Goal: Information Seeking & Learning: Learn about a topic

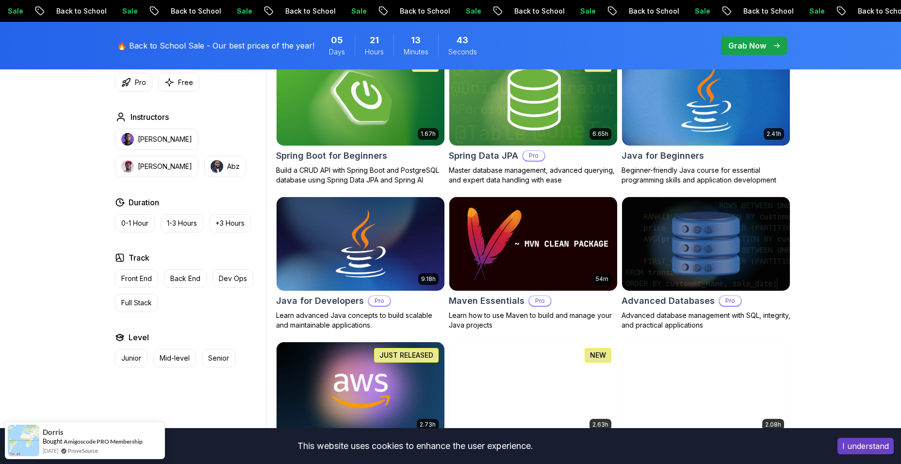
scroll to position [485, 0]
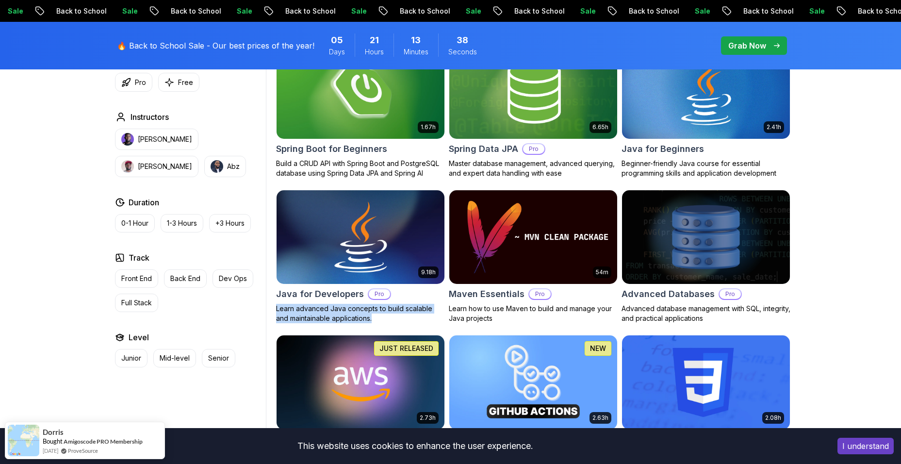
drag, startPoint x: 275, startPoint y: 310, endPoint x: 361, endPoint y: 321, distance: 87.1
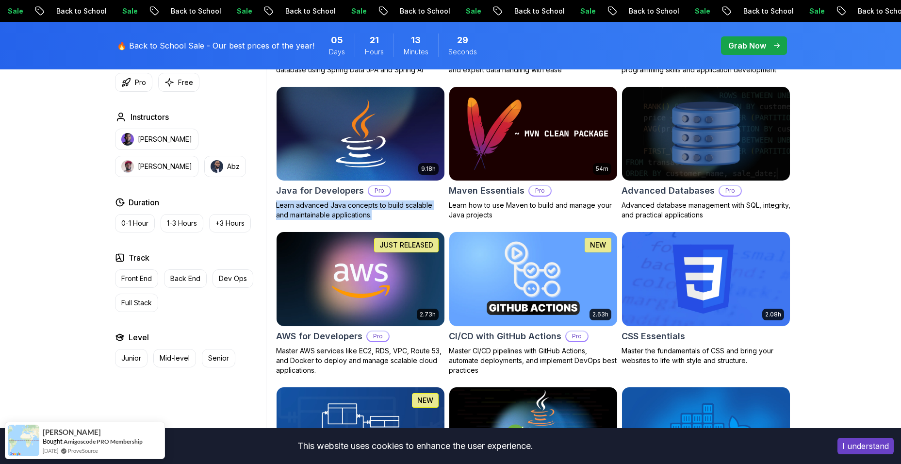
scroll to position [728, 0]
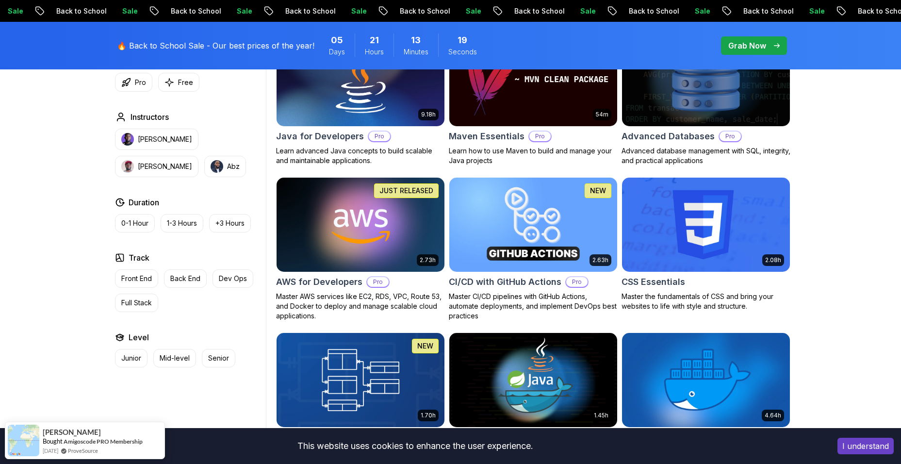
scroll to position [582, 0]
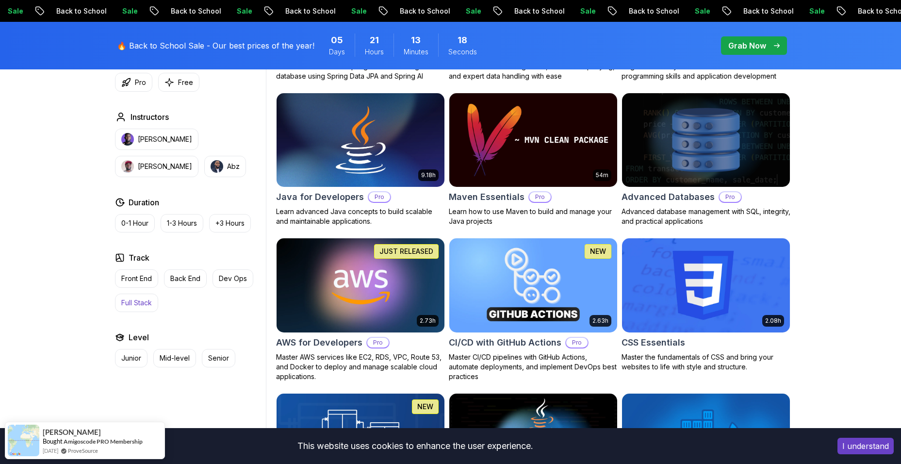
click at [153, 302] on button "Full Stack" at bounding box center [136, 303] width 43 height 18
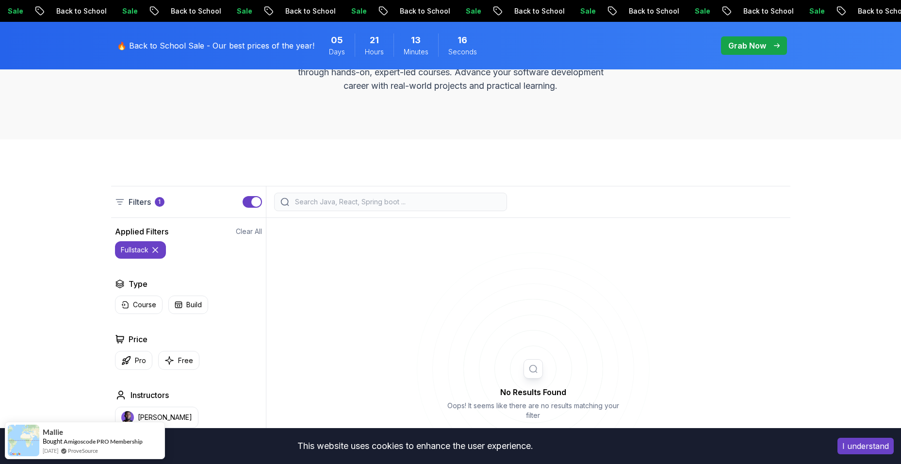
scroll to position [146, 0]
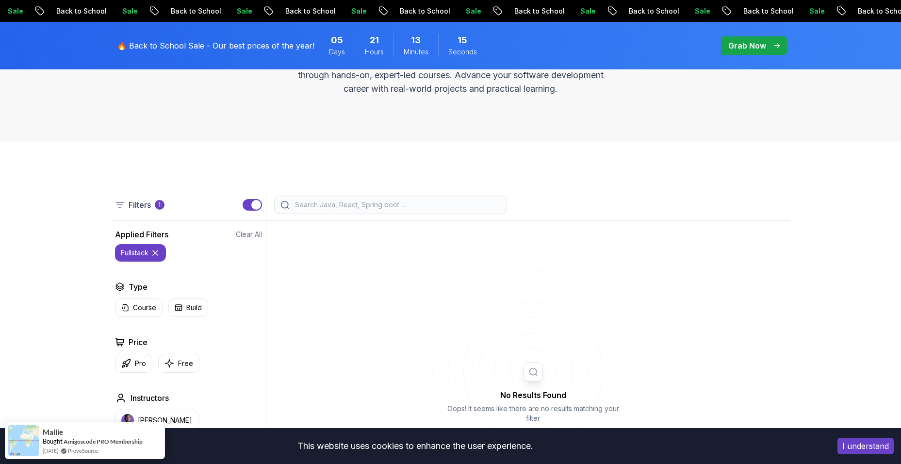
click at [155, 252] on icon at bounding box center [155, 252] width 5 height 5
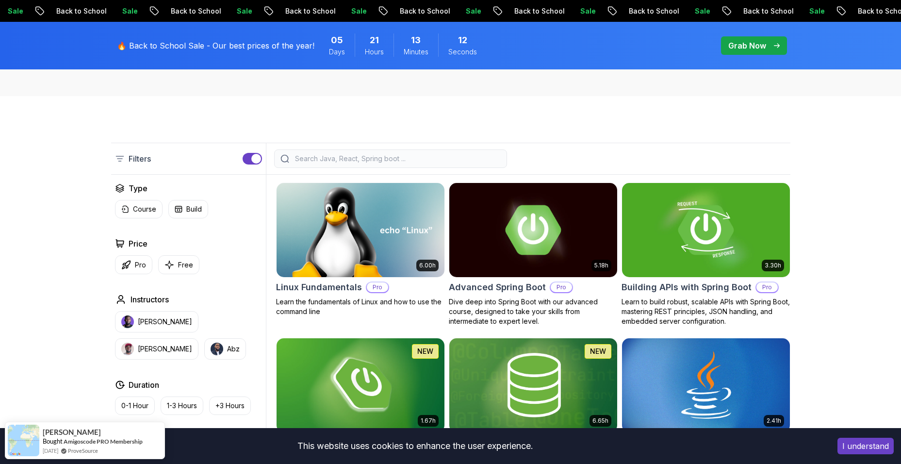
scroll to position [194, 0]
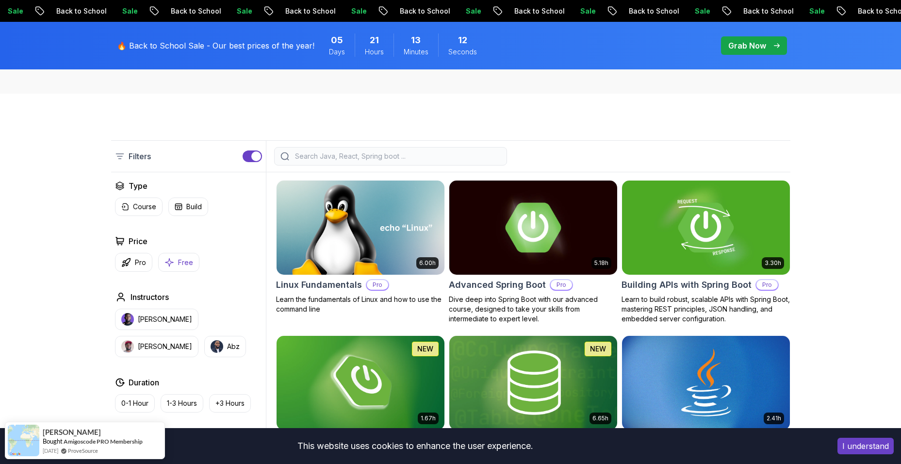
click at [174, 257] on button "Free" at bounding box center [178, 262] width 41 height 19
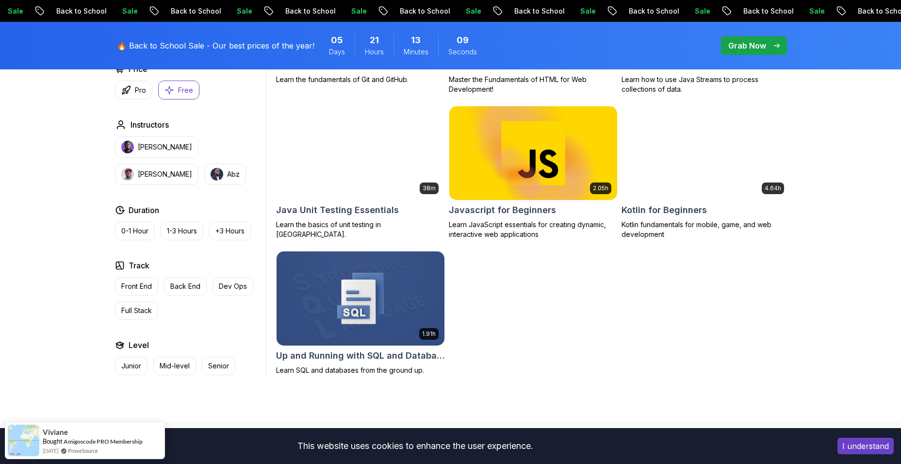
scroll to position [582, 0]
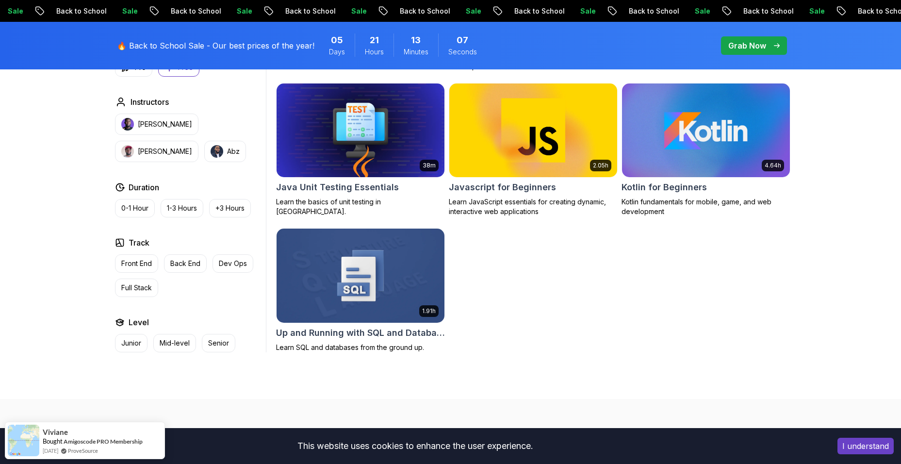
click at [688, 175] on img at bounding box center [706, 130] width 176 height 98
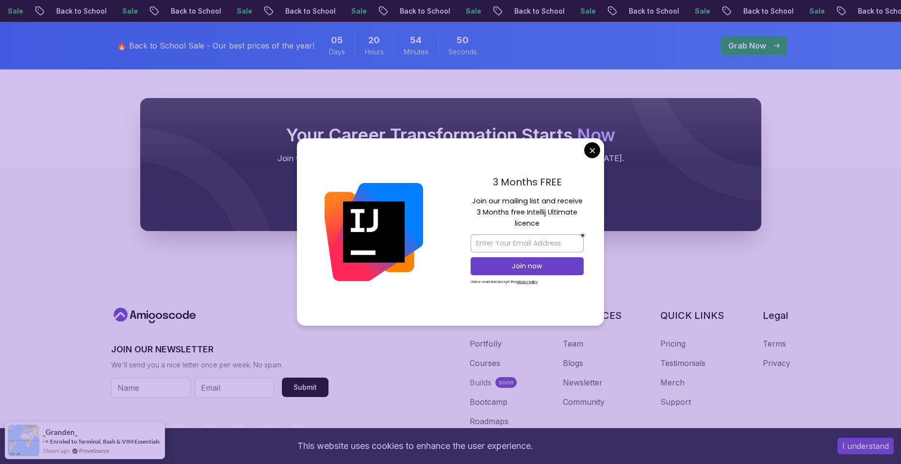
scroll to position [825, 0]
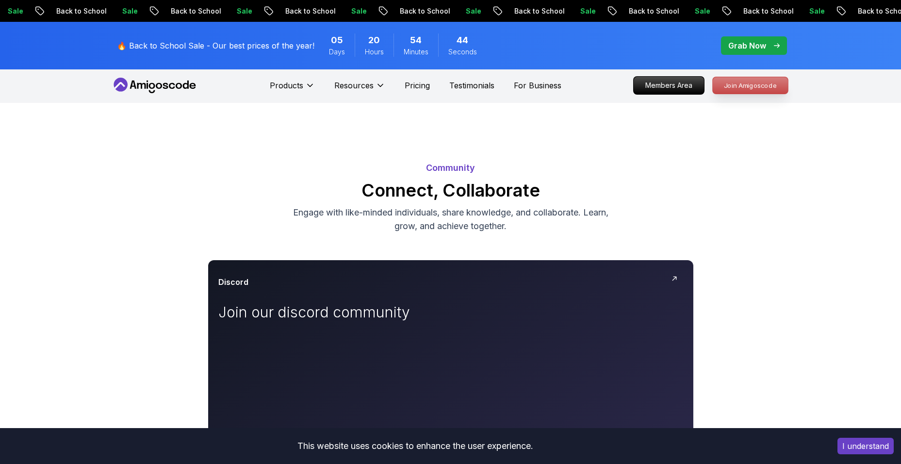
scroll to position [0, 0]
